Goal: Information Seeking & Learning: Learn about a topic

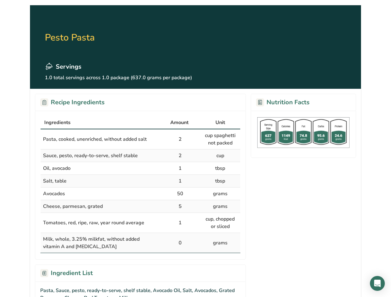
click at [100, 123] on div "Ingredients" at bounding box center [100, 122] width 112 height 7
click at [180, 123] on span "Amount" at bounding box center [179, 122] width 18 height 7
click at [220, 123] on span "Unit" at bounding box center [220, 122] width 10 height 7
click at [140, 139] on span "Pasta, cooked, unenriched, without added salt" at bounding box center [95, 139] width 104 height 7
click at [100, 139] on span "Pasta, cooked, unenriched, without added salt" at bounding box center [95, 139] width 104 height 7
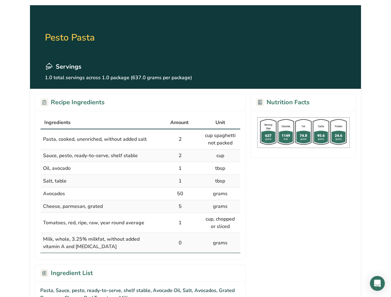
click at [180, 139] on td "2" at bounding box center [180, 139] width 40 height 20
click at [220, 139] on td "cup spaghetti not packed" at bounding box center [220, 139] width 40 height 20
click at [140, 156] on td "Sauce, pesto, ready-to-serve, shelf stable" at bounding box center [101, 155] width 120 height 13
click at [100, 156] on span "Sauce, pesto, ready-to-serve, shelf stable" at bounding box center [90, 155] width 95 height 7
click at [180, 156] on td "2" at bounding box center [180, 155] width 40 height 13
